Goal: Task Accomplishment & Management: Manage account settings

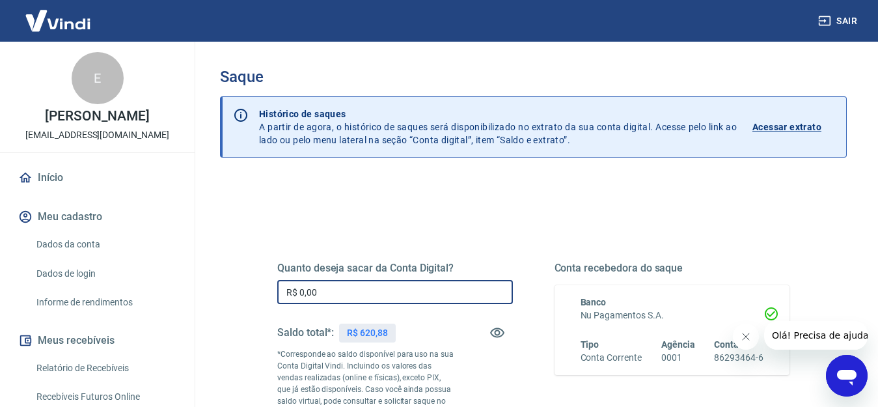
click at [333, 287] on input "R$ 0,00" at bounding box center [395, 292] width 236 height 24
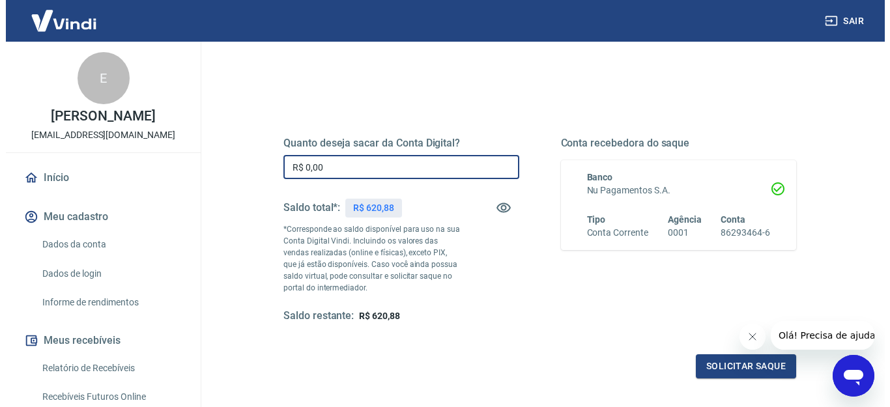
scroll to position [130, 0]
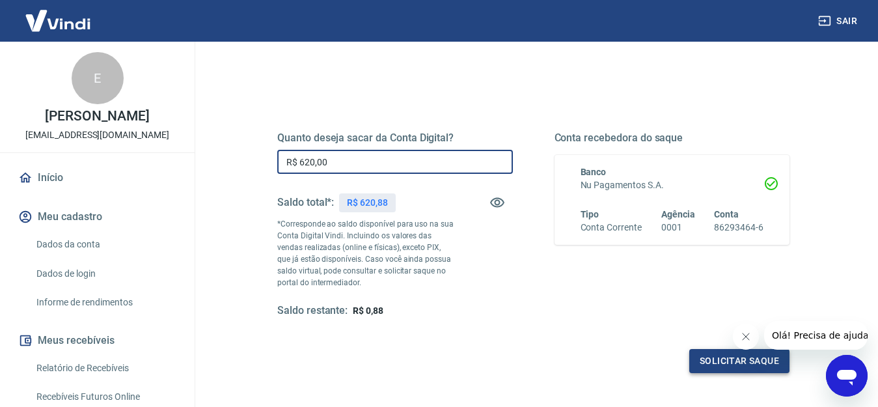
type input "R$ 620,00"
click at [718, 367] on button "Solicitar saque" at bounding box center [740, 361] width 100 height 24
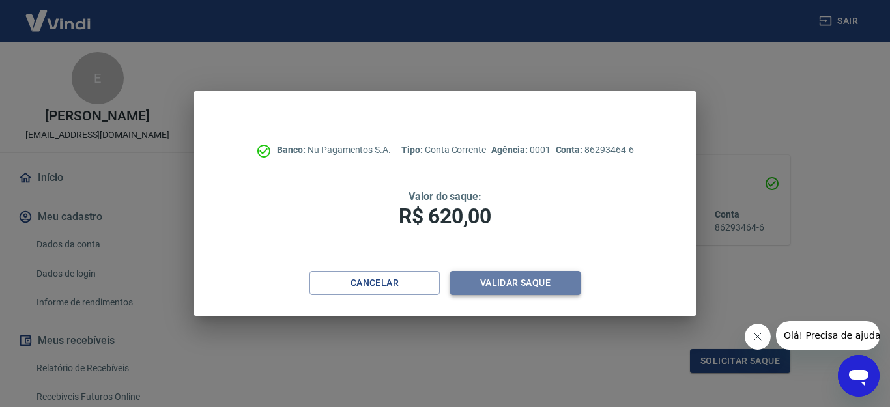
click at [538, 285] on button "Validar saque" at bounding box center [515, 283] width 130 height 24
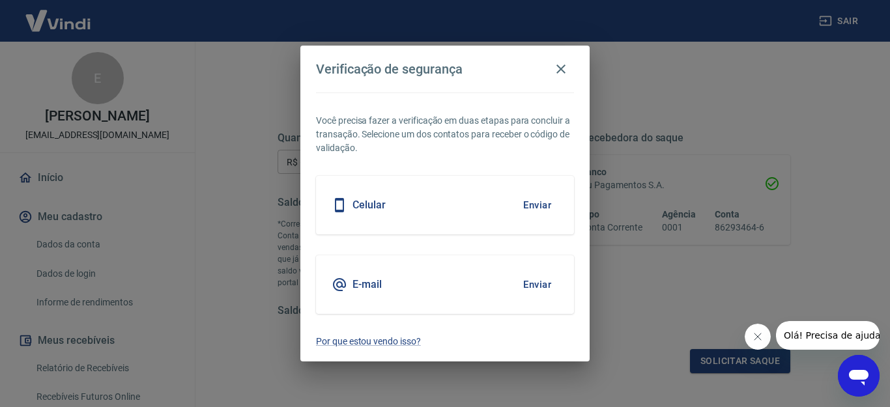
click at [468, 292] on div "E-mail Enviar" at bounding box center [445, 284] width 258 height 59
click at [544, 281] on button "Enviar" at bounding box center [537, 284] width 42 height 27
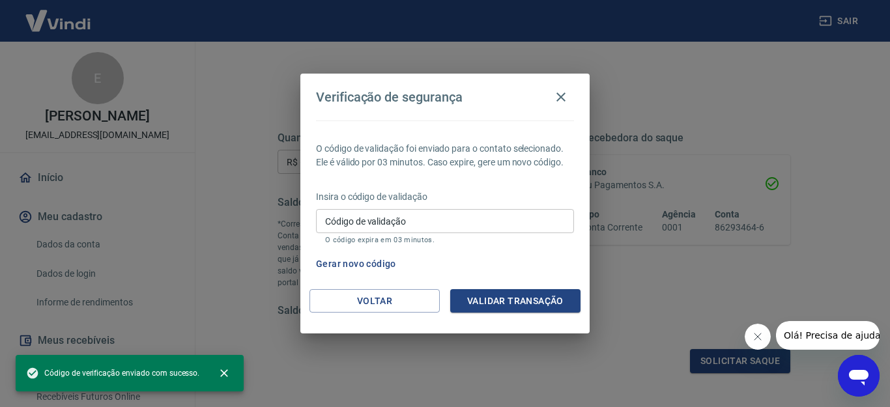
click at [368, 223] on input "Código de validação" at bounding box center [445, 221] width 258 height 24
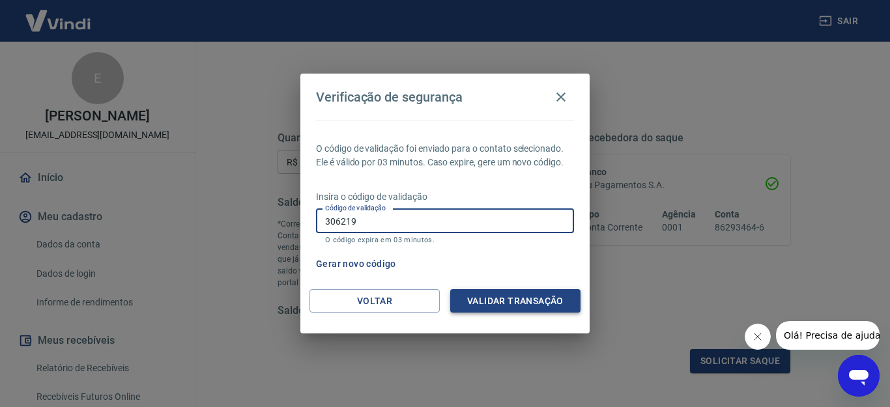
type input "306219"
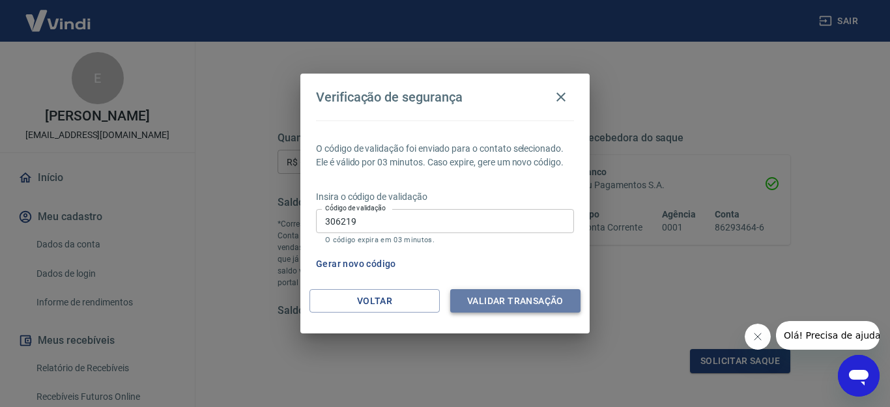
click at [507, 297] on button "Validar transação" at bounding box center [515, 301] width 130 height 24
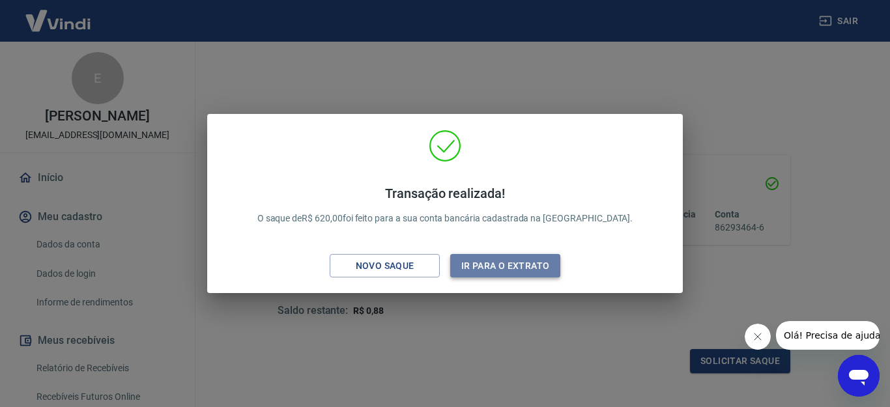
click at [503, 268] on button "Ir para o extrato" at bounding box center [505, 266] width 110 height 24
